Goal: Check status

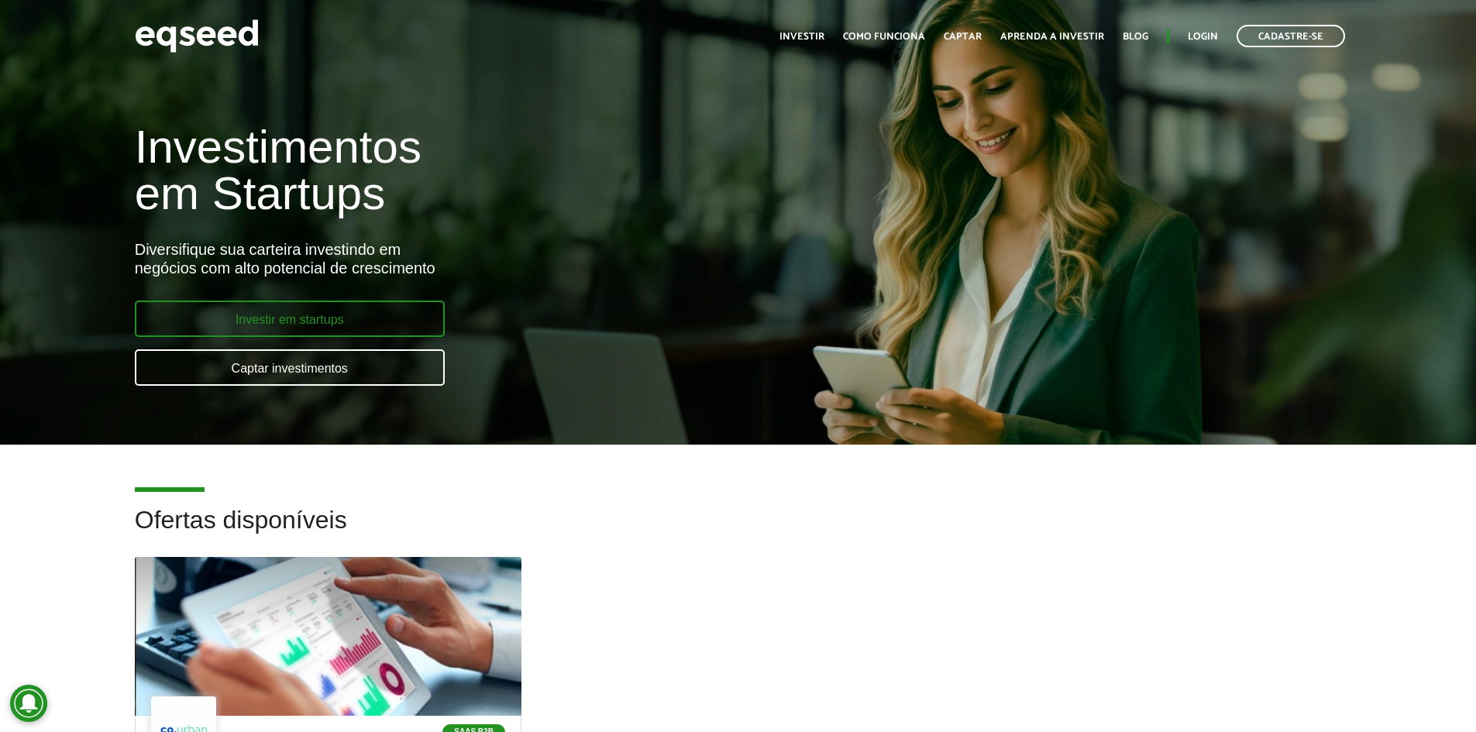
click at [277, 320] on link "Investir em startups" at bounding box center [290, 319] width 310 height 36
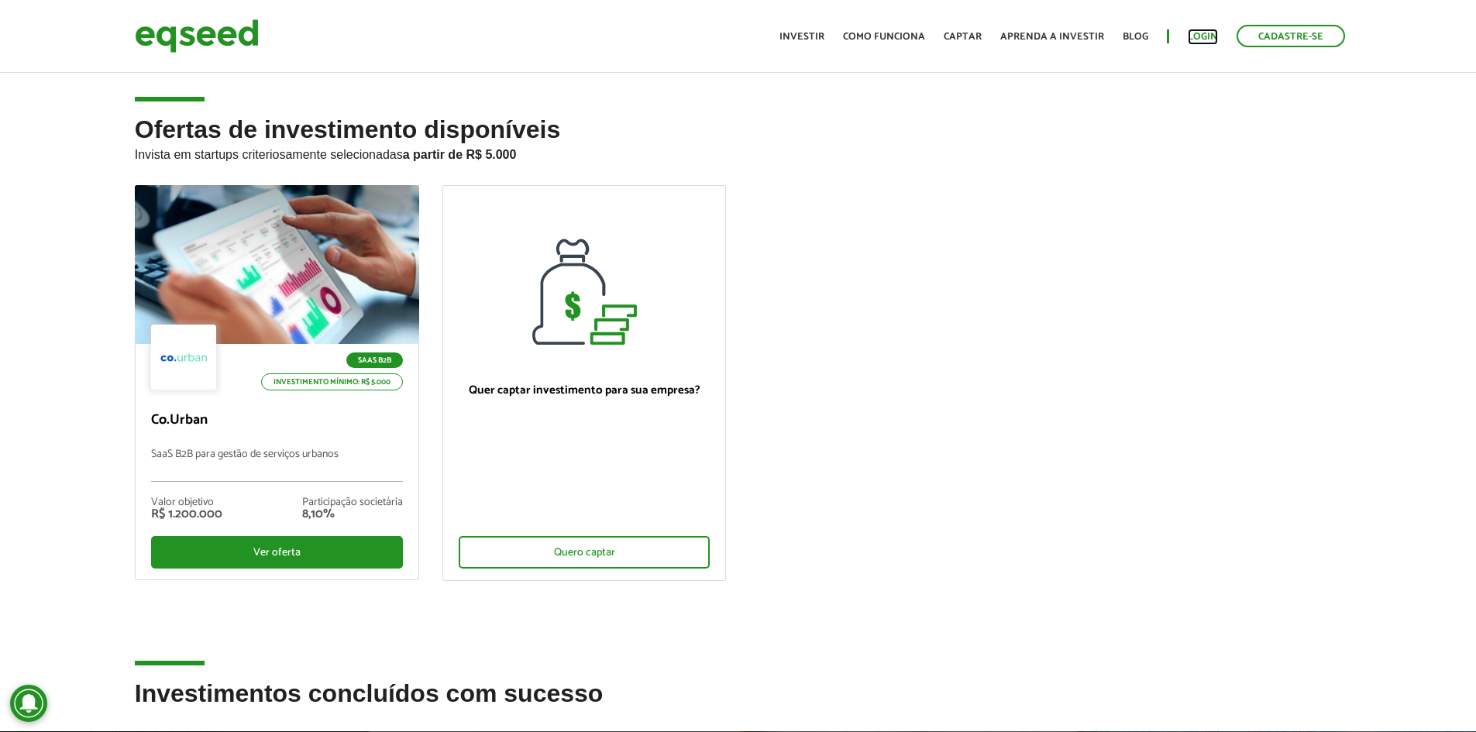
click at [1209, 41] on link "Login" at bounding box center [1203, 37] width 30 height 10
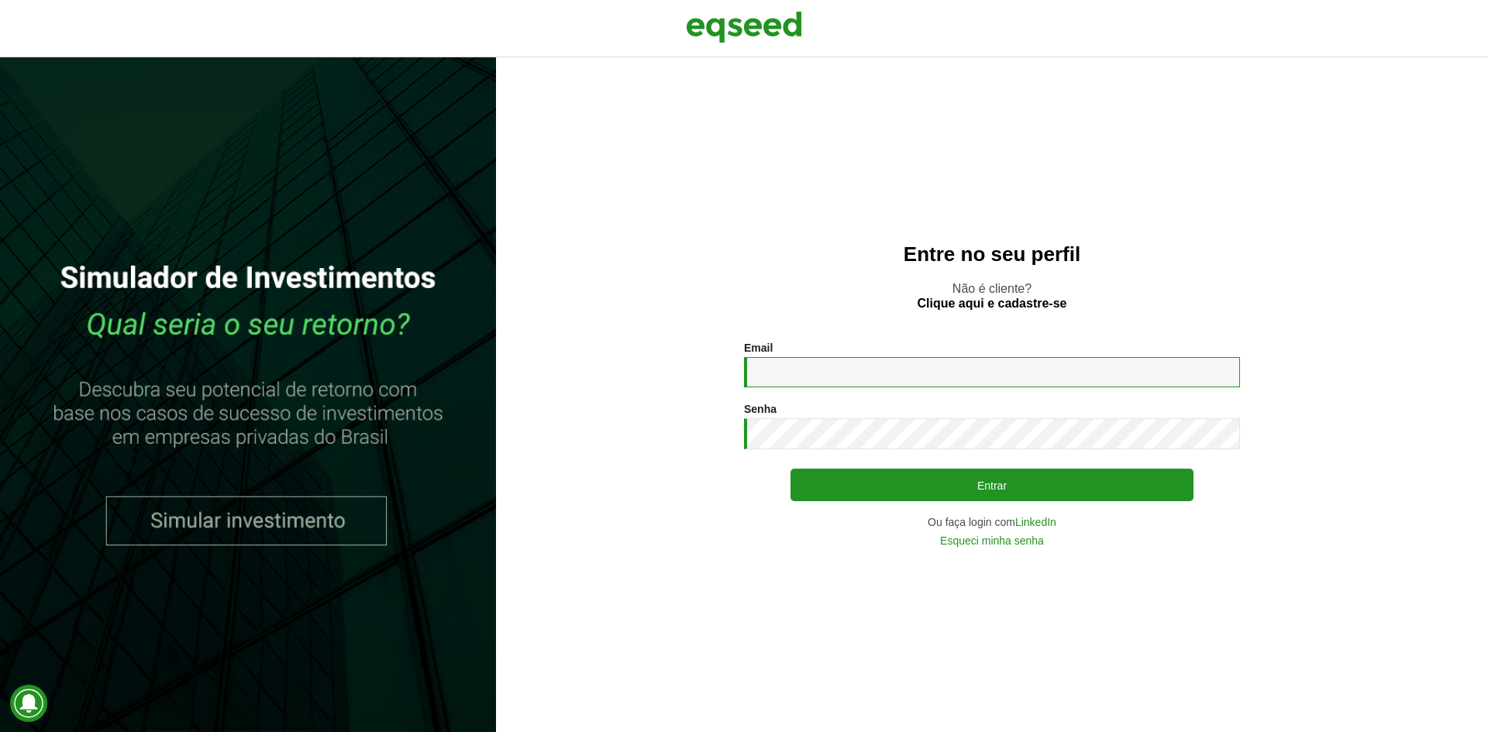
click at [868, 370] on input "Email *" at bounding box center [992, 372] width 496 height 30
type input "**********"
click at [790, 469] on button "Entrar" at bounding box center [991, 485] width 403 height 33
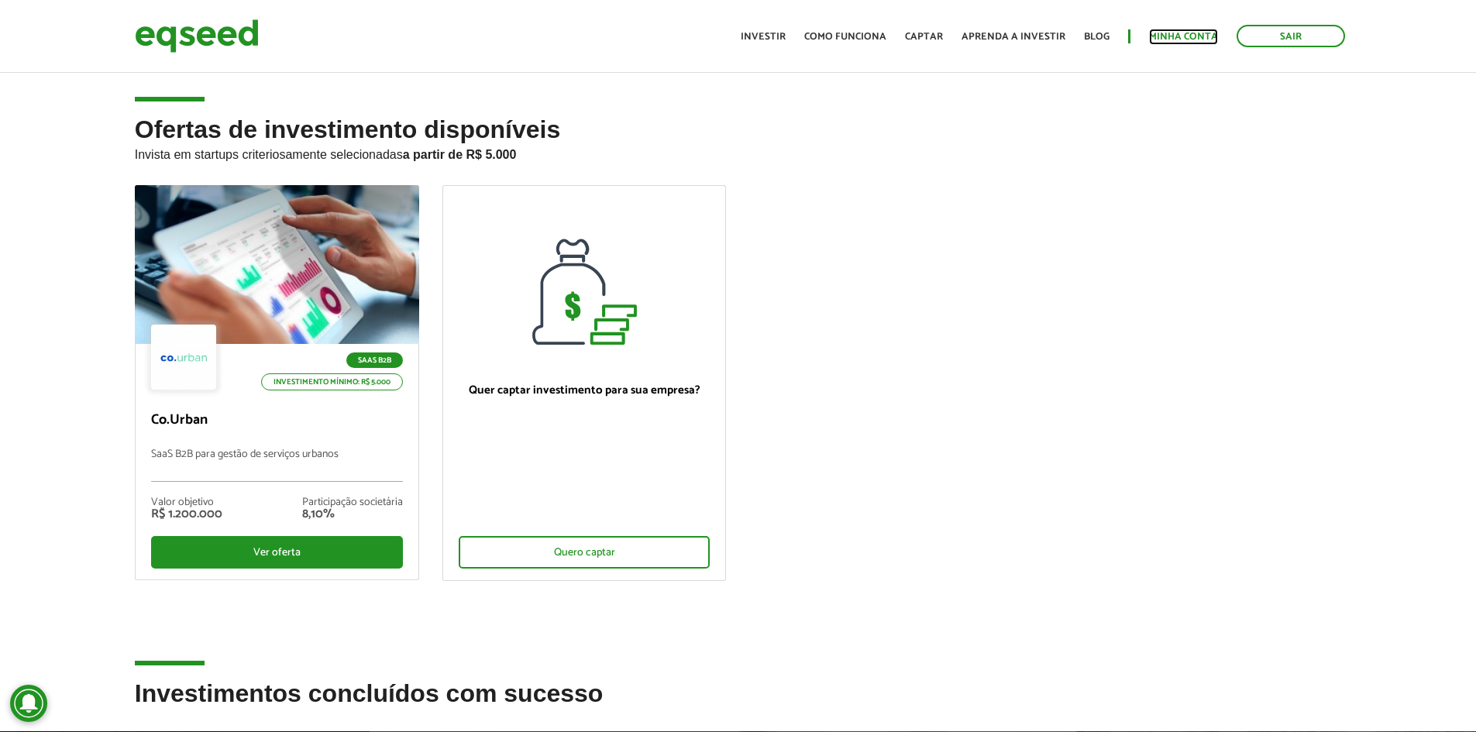
click at [1175, 38] on link "Minha conta" at bounding box center [1183, 37] width 69 height 10
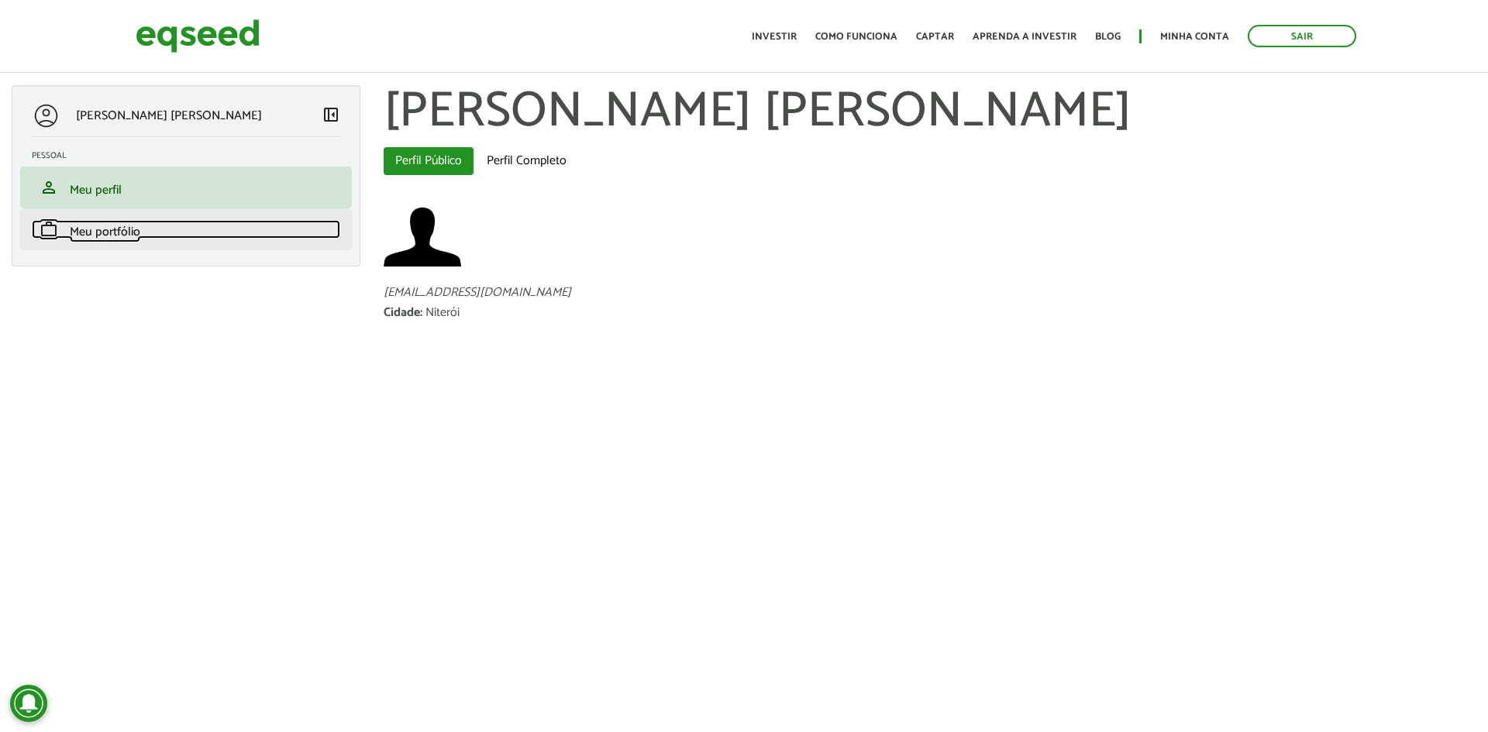
click at [130, 229] on span "Meu portfólio" at bounding box center [105, 232] width 71 height 21
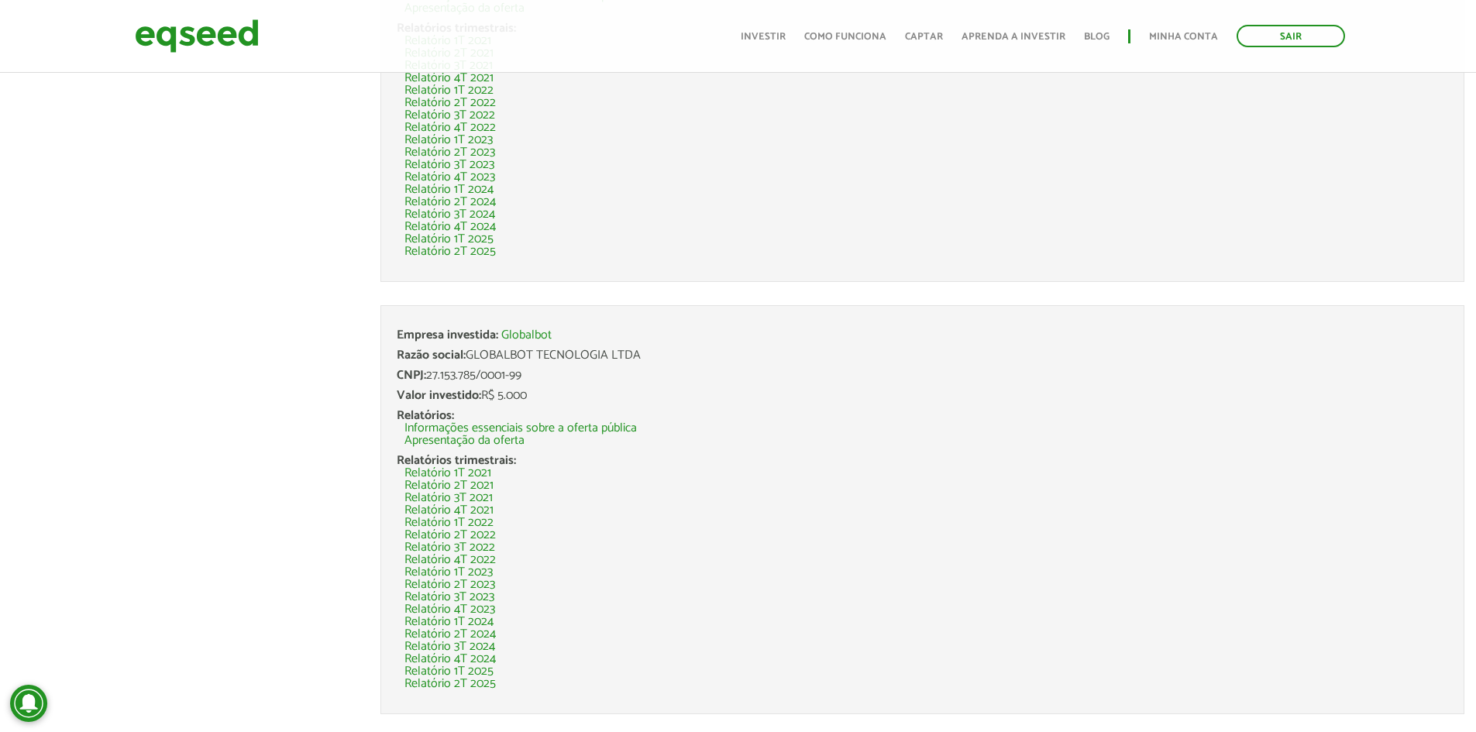
scroll to position [3254, 0]
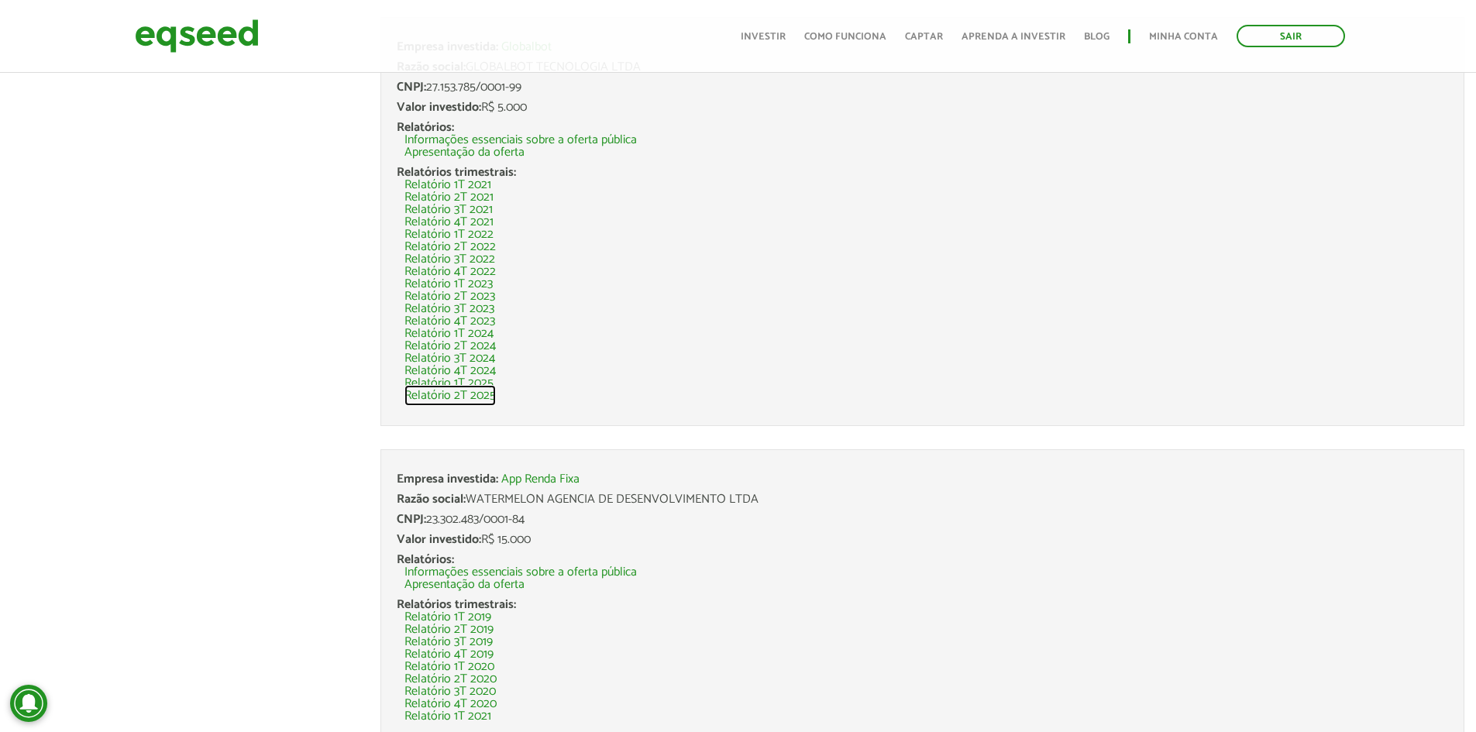
click at [473, 399] on link "Relatório 2T 2025" at bounding box center [449, 396] width 91 height 12
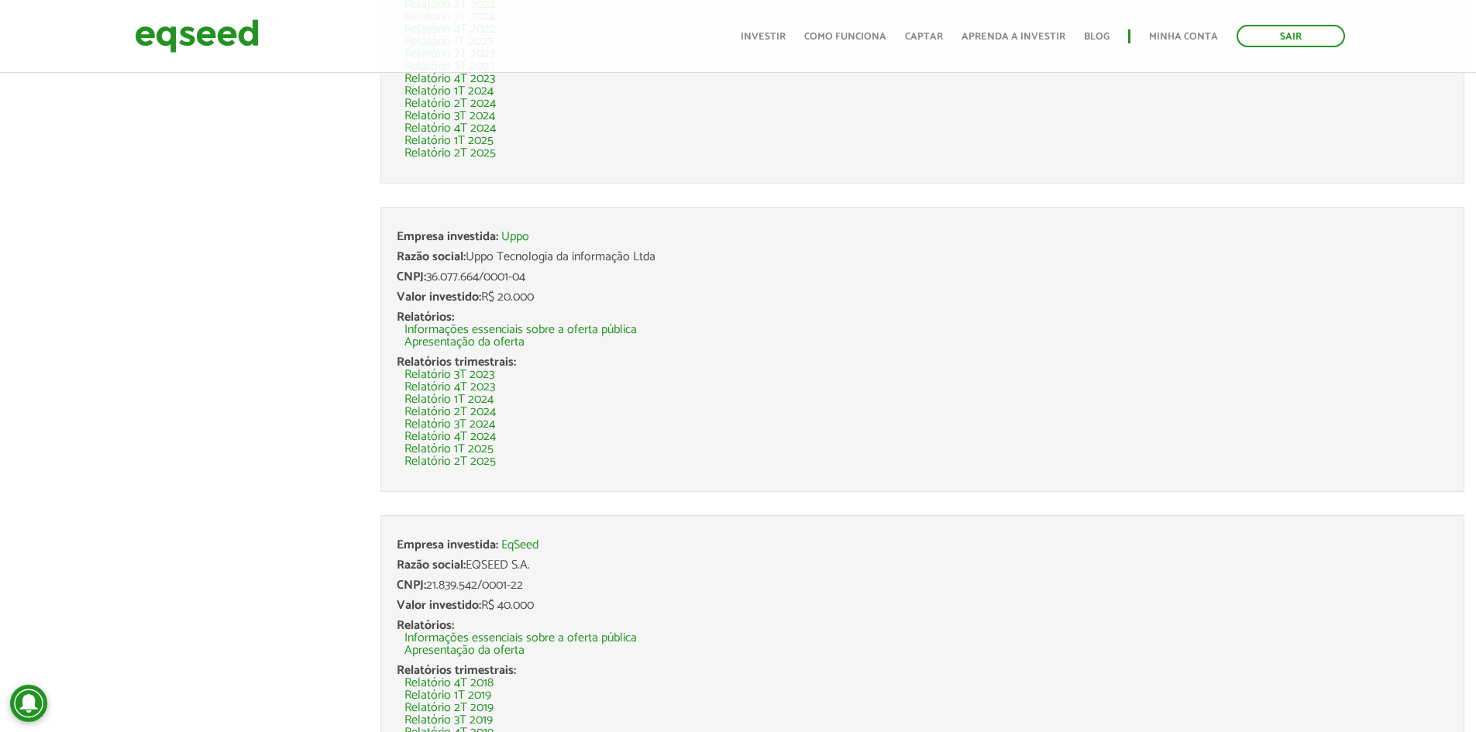
scroll to position [542, 0]
click at [485, 459] on link "Relatório 2T 2025" at bounding box center [449, 456] width 91 height 12
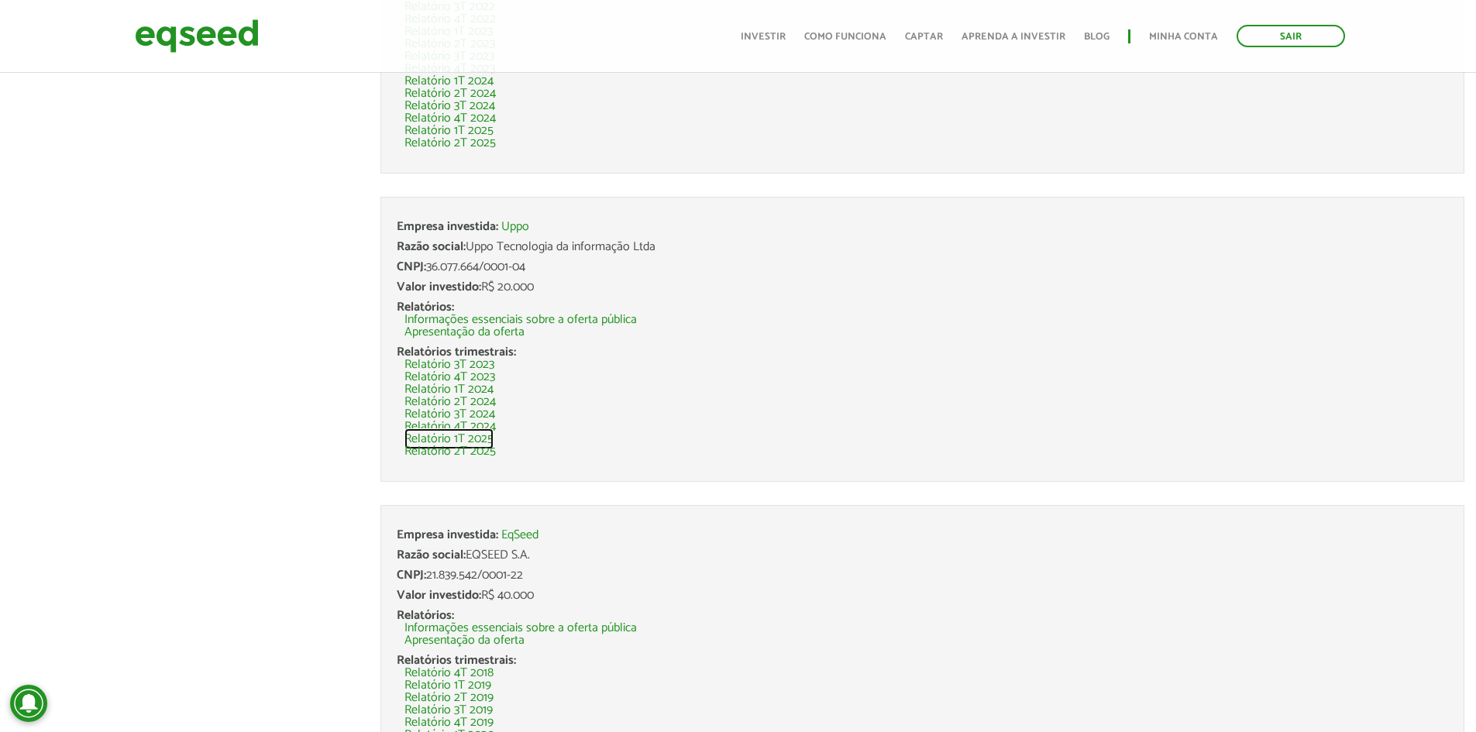
click at [478, 439] on link "Relatório 1T 2025" at bounding box center [448, 439] width 89 height 12
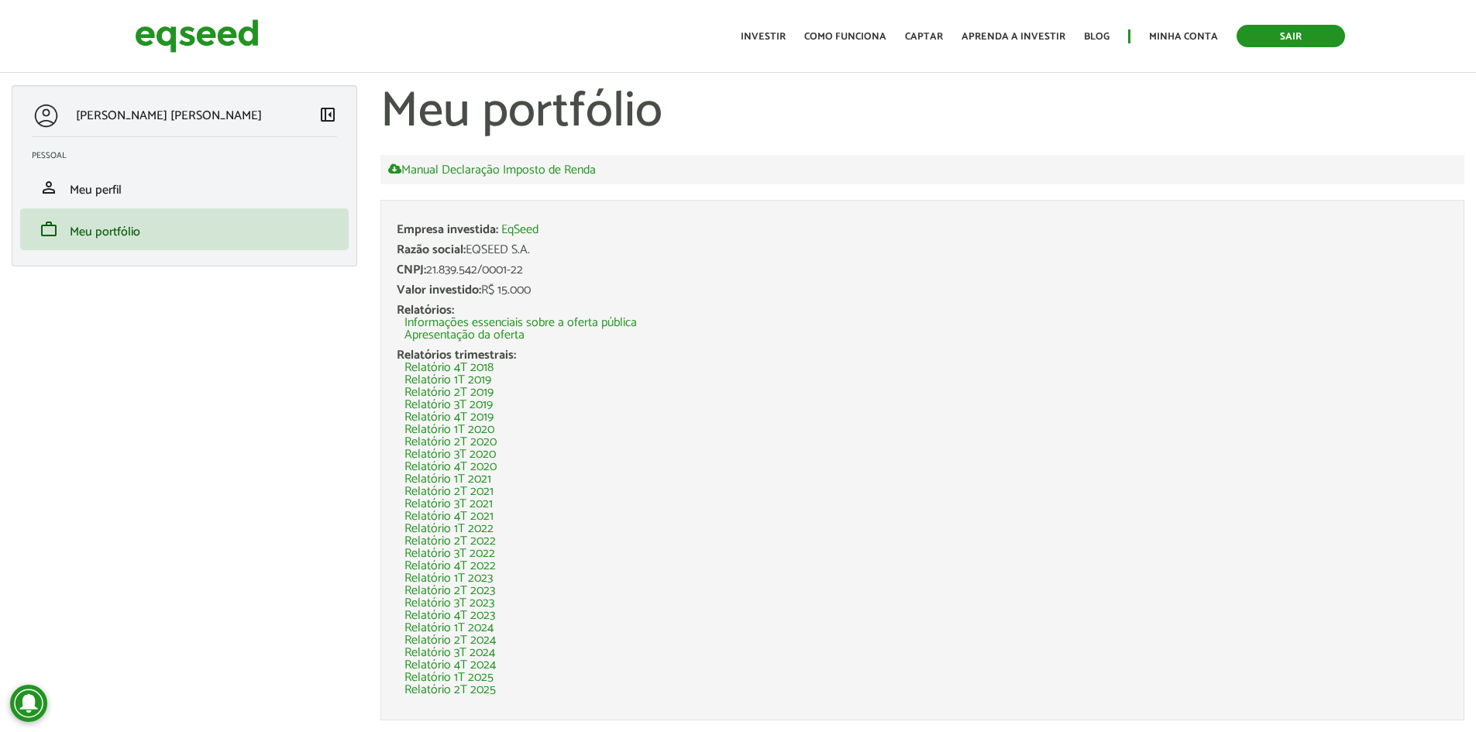
click at [1275, 33] on link "Sair" at bounding box center [1291, 36] width 108 height 22
